Goal: Task Accomplishment & Management: Manage account settings

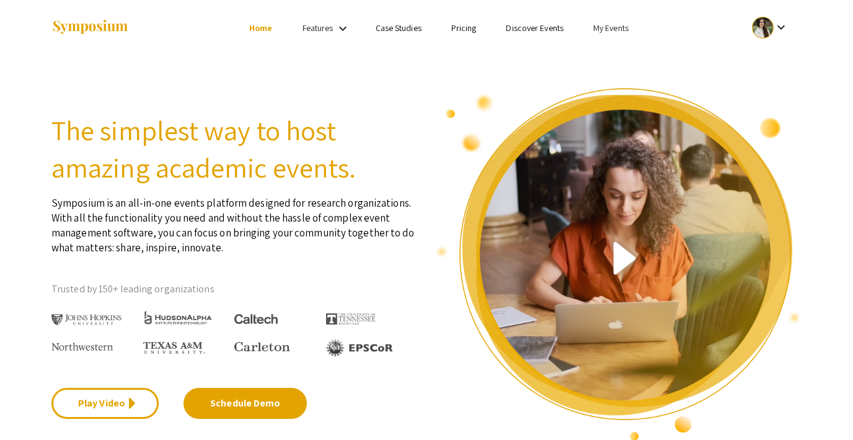
click at [604, 33] on li "My Events" at bounding box center [611, 27] width 65 height 15
click at [602, 48] on button "Events I've organized" at bounding box center [631, 55] width 106 height 30
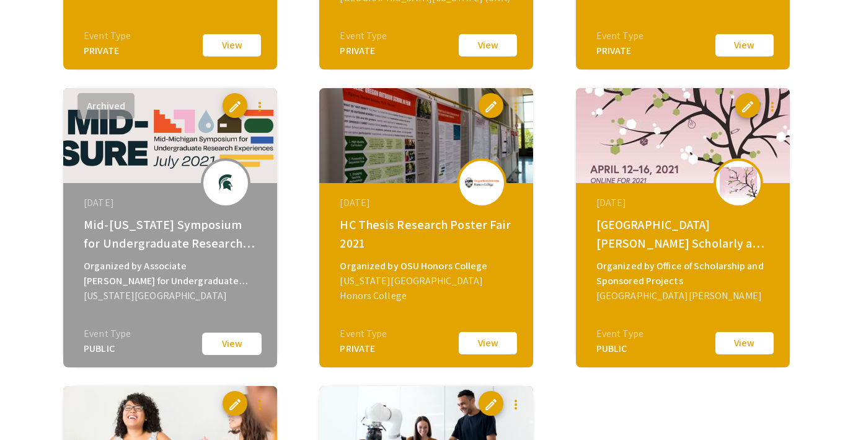
scroll to position [1843, 0]
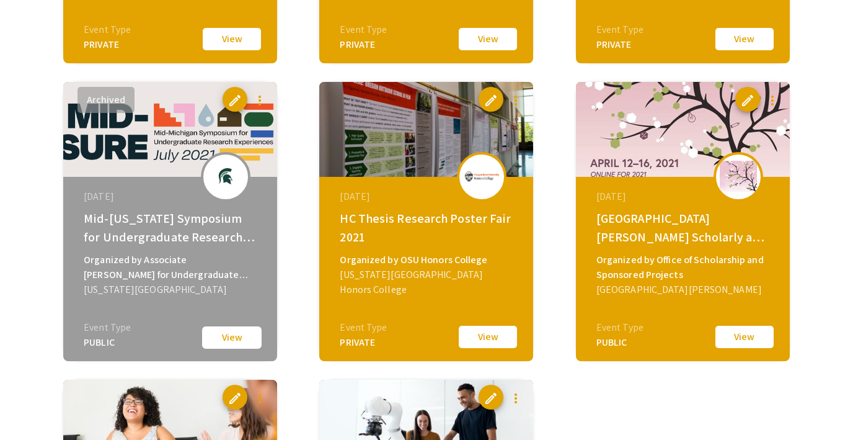
click at [469, 337] on button "View" at bounding box center [488, 337] width 62 height 26
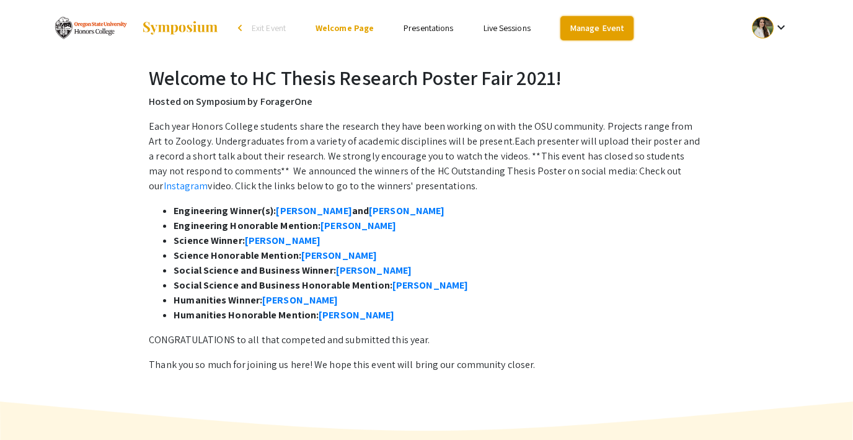
click at [571, 28] on link "Manage Event" at bounding box center [597, 28] width 73 height 24
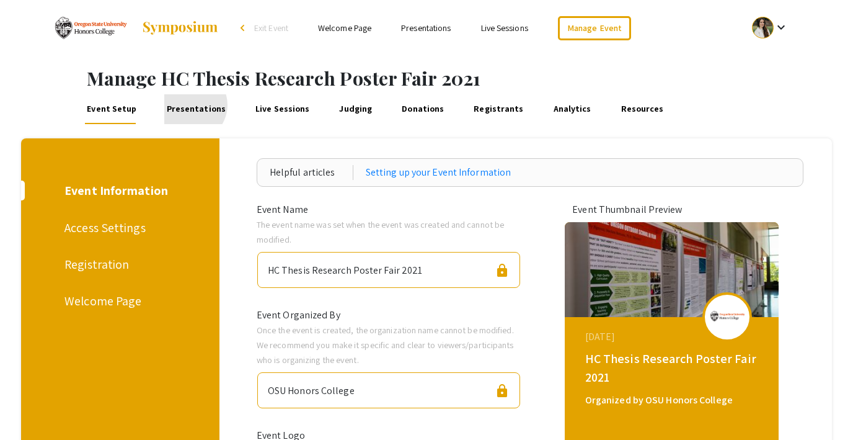
click at [186, 105] on link "Presentations" at bounding box center [195, 109] width 63 height 30
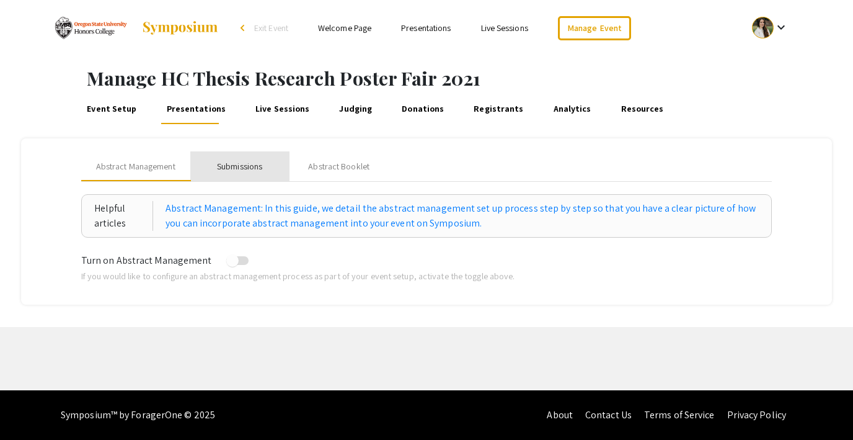
click at [228, 164] on div "Submissions" at bounding box center [239, 166] width 45 height 13
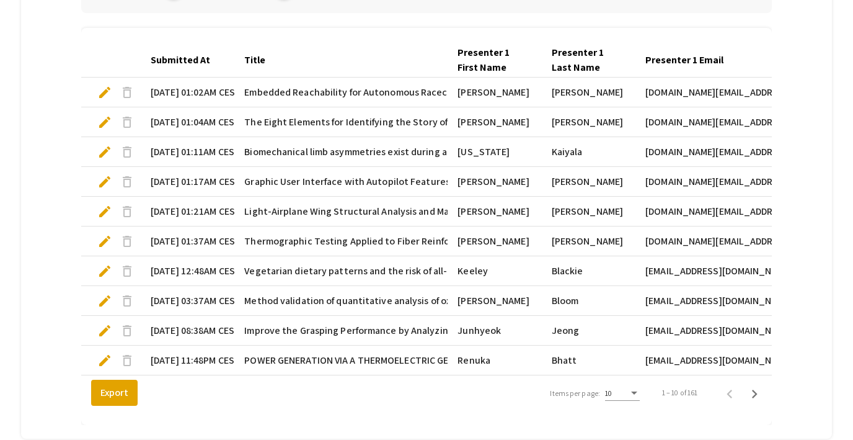
scroll to position [424, 0]
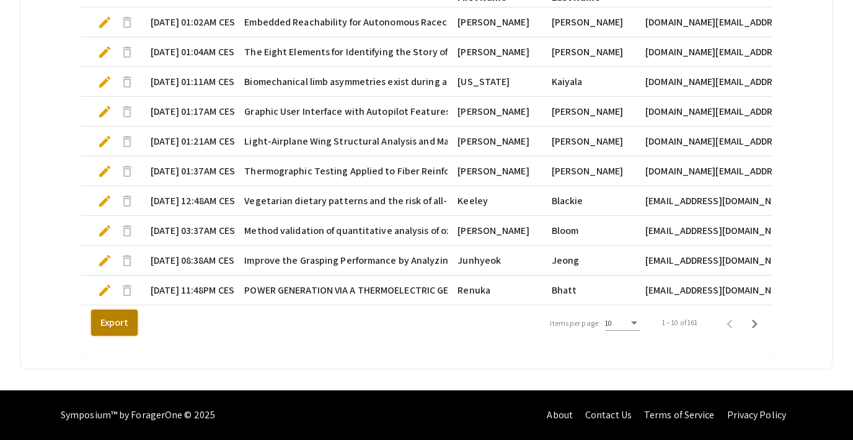
click at [112, 327] on button "Export" at bounding box center [114, 323] width 47 height 26
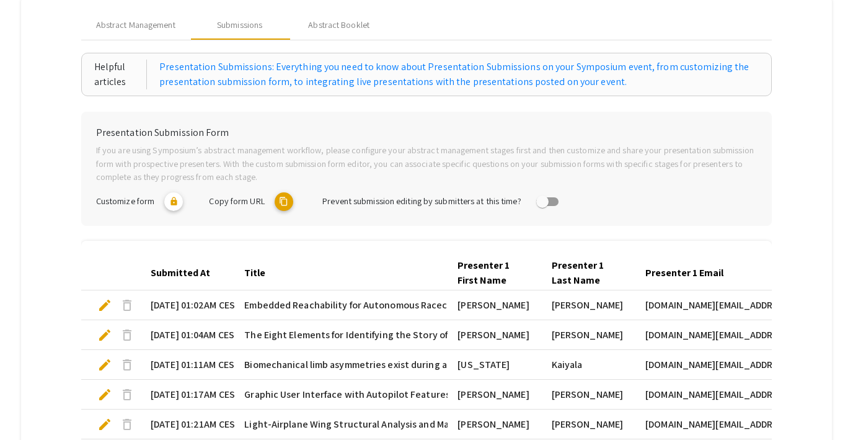
scroll to position [0, 0]
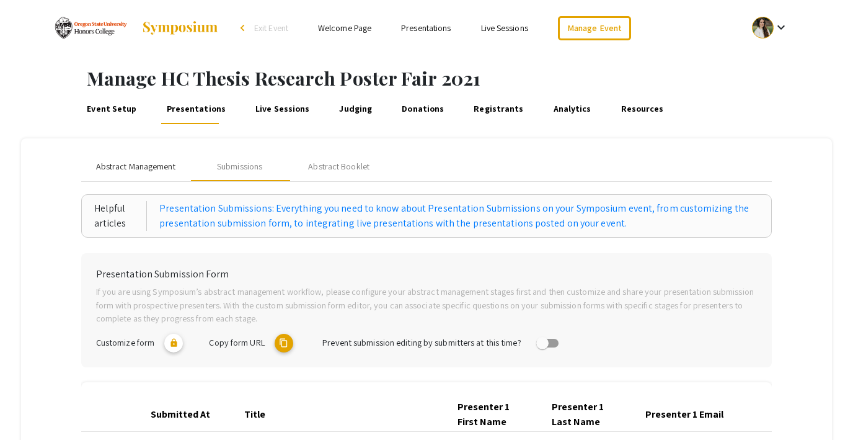
click at [136, 161] on span "Abstract Management" at bounding box center [135, 166] width 79 height 13
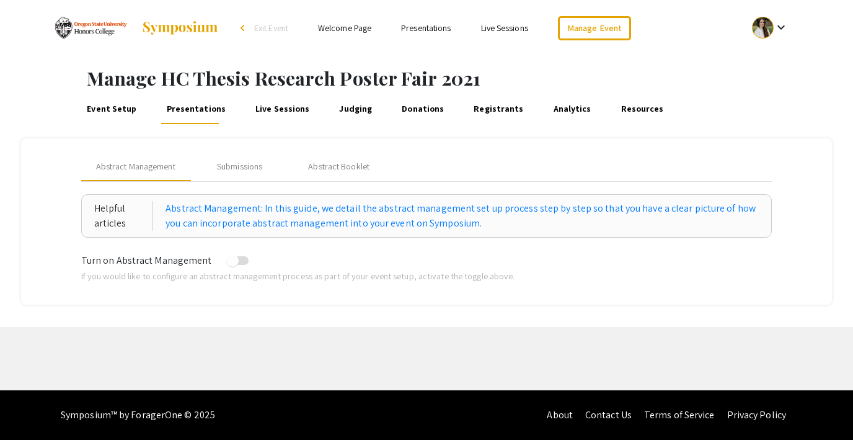
click at [113, 108] on link "Event Setup" at bounding box center [112, 109] width 54 height 30
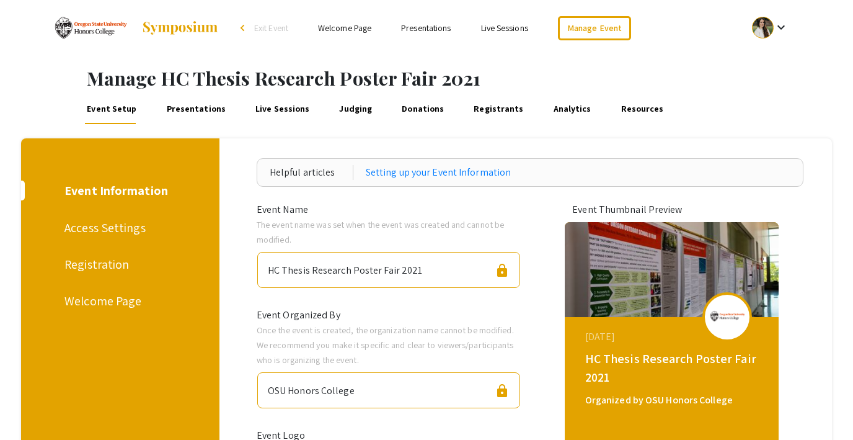
click at [261, 24] on span "Exit Event" at bounding box center [271, 27] width 34 height 11
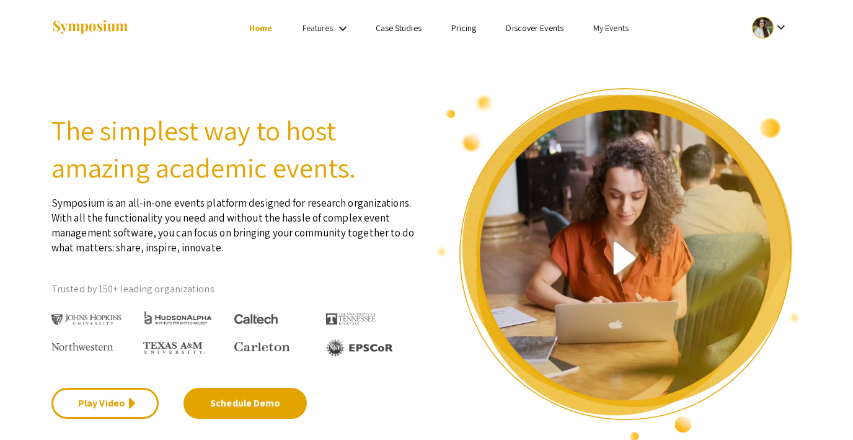
click at [606, 25] on link "My Events" at bounding box center [611, 27] width 35 height 11
click at [607, 48] on button "Events I've organized" at bounding box center [631, 55] width 106 height 30
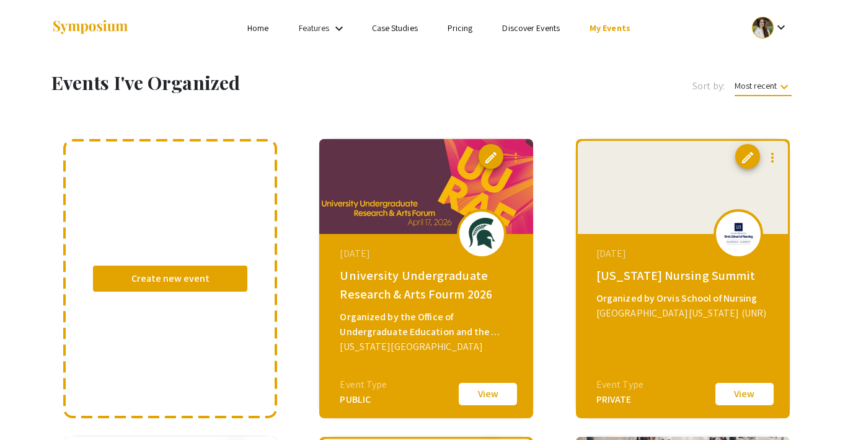
click at [551, 27] on link "Discover Events" at bounding box center [531, 27] width 58 height 11
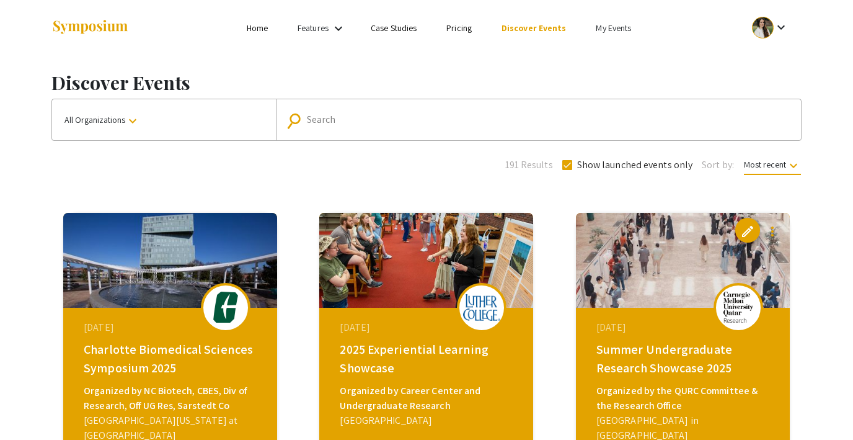
click at [111, 125] on span "All Organizations keyboard_arrow_down" at bounding box center [103, 119] width 76 height 11
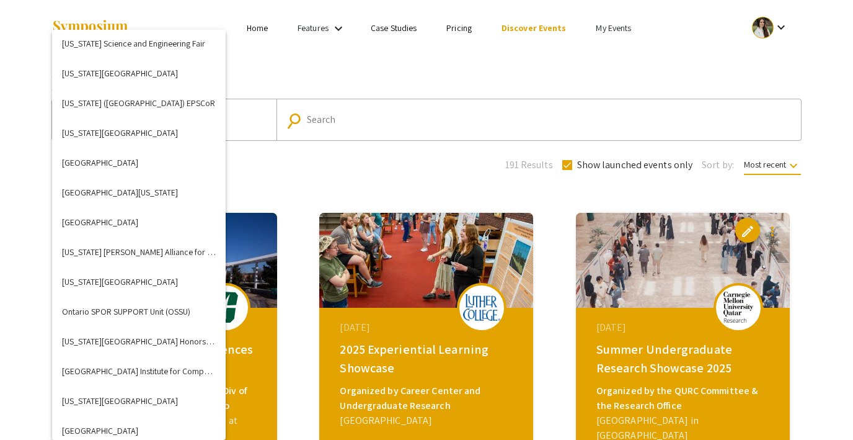
scroll to position [2720, 0]
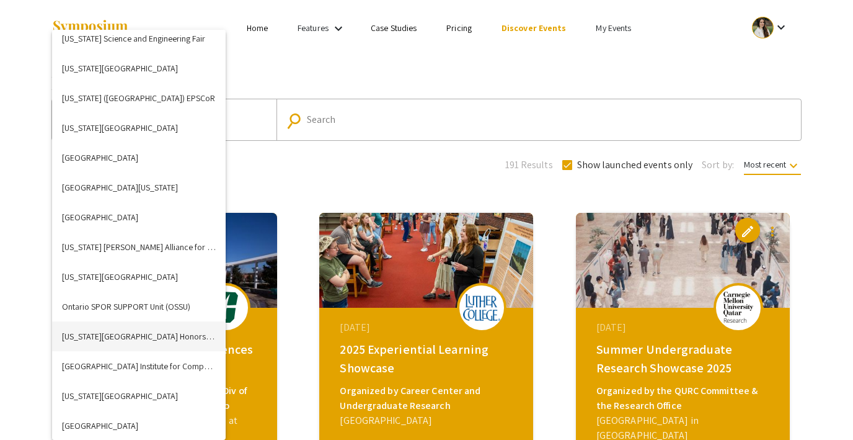
click at [132, 336] on button "[US_STATE][GEOGRAPHIC_DATA] Honors College" at bounding box center [139, 336] width 174 height 30
checkbox input "false"
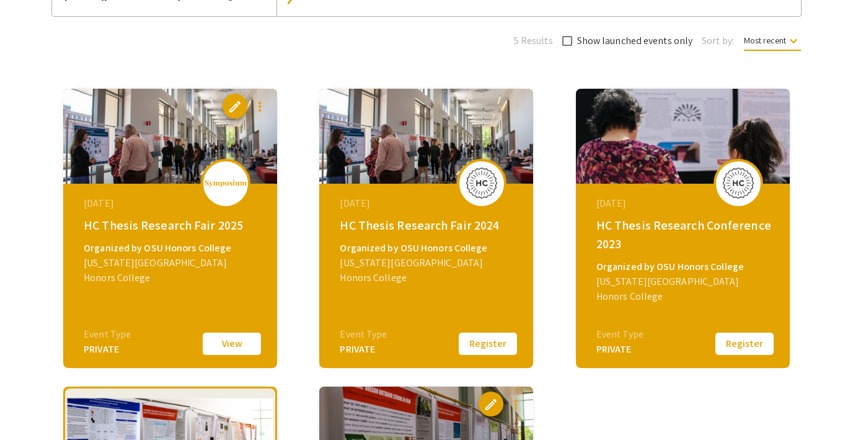
scroll to position [125, 0]
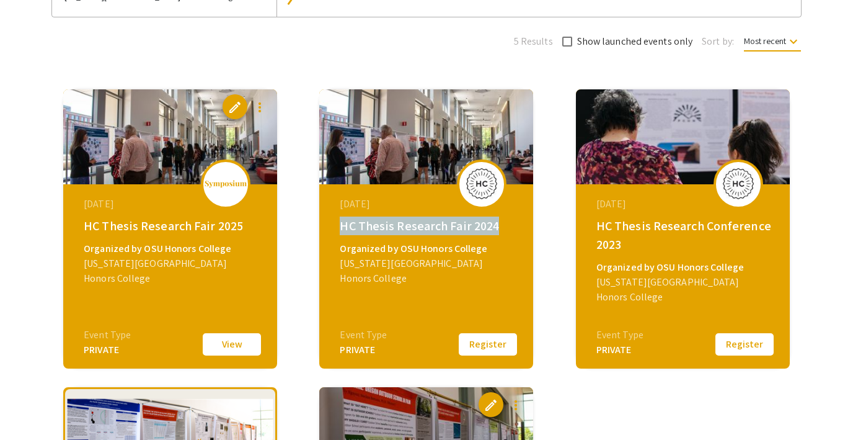
drag, startPoint x: 341, startPoint y: 229, endPoint x: 509, endPoint y: 226, distance: 167.5
click at [509, 226] on div "HC Thesis Research Fair 2024" at bounding box center [428, 225] width 176 height 19
copy div "HC Thesis Research Fair 2024"
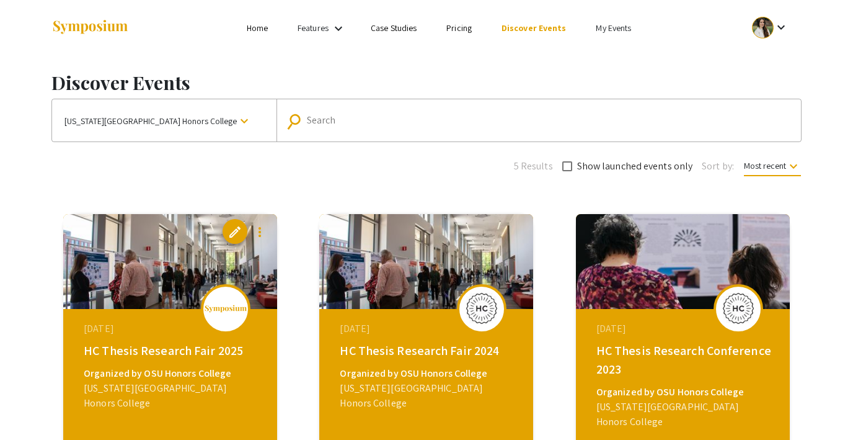
click at [603, 32] on link "My Events" at bounding box center [613, 27] width 35 height 11
click at [600, 56] on button "Events I've organized" at bounding box center [632, 55] width 106 height 30
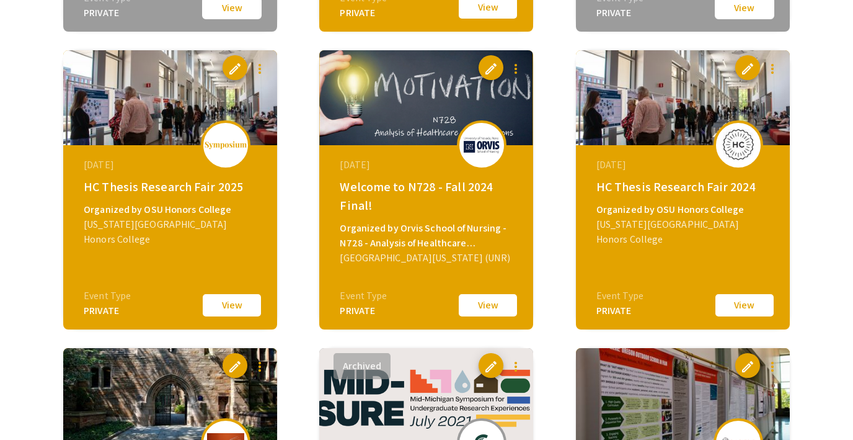
scroll to position [1613, 0]
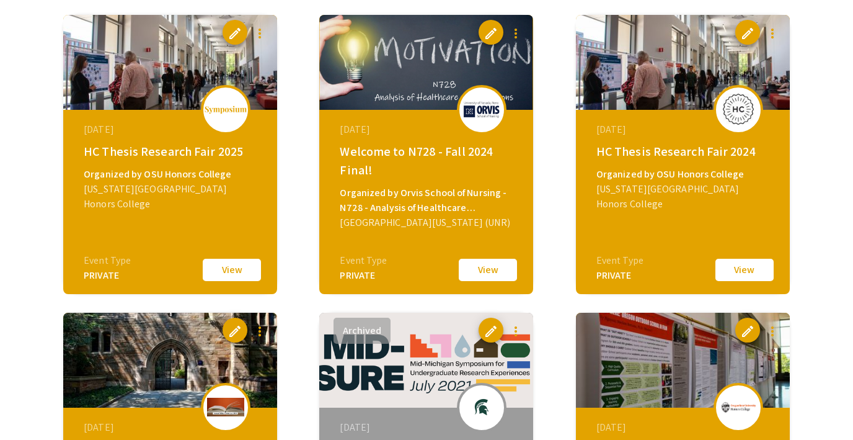
click at [744, 270] on button "View" at bounding box center [745, 270] width 62 height 26
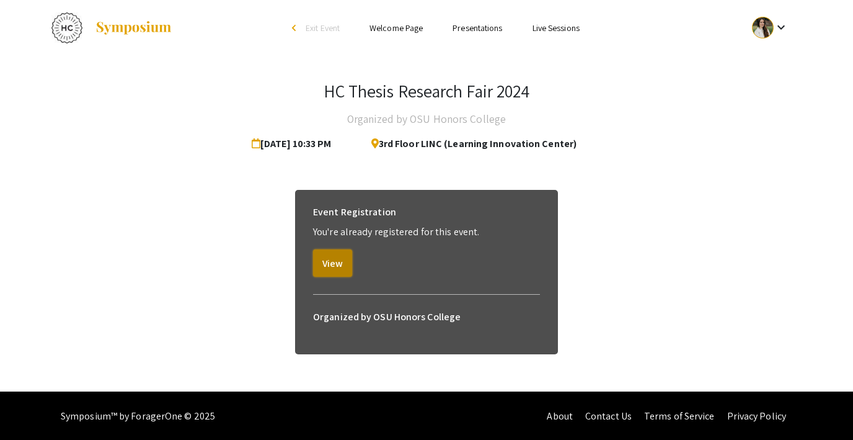
click at [333, 268] on button "View" at bounding box center [332, 262] width 39 height 27
click at [551, 32] on link "Live Sessions" at bounding box center [556, 27] width 47 height 11
